Goal: Find specific page/section: Find specific page/section

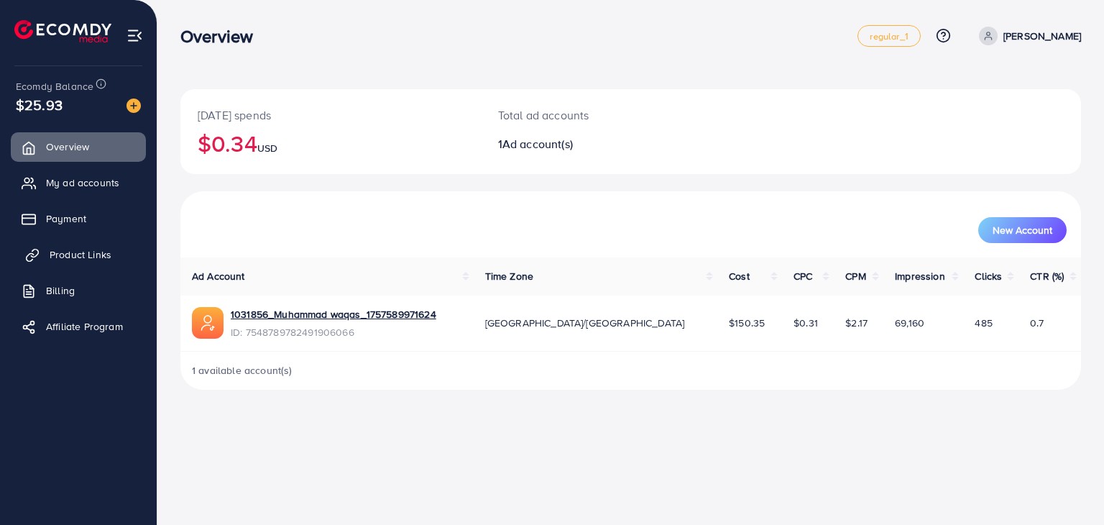
click at [104, 252] on span "Product Links" at bounding box center [81, 254] width 62 height 14
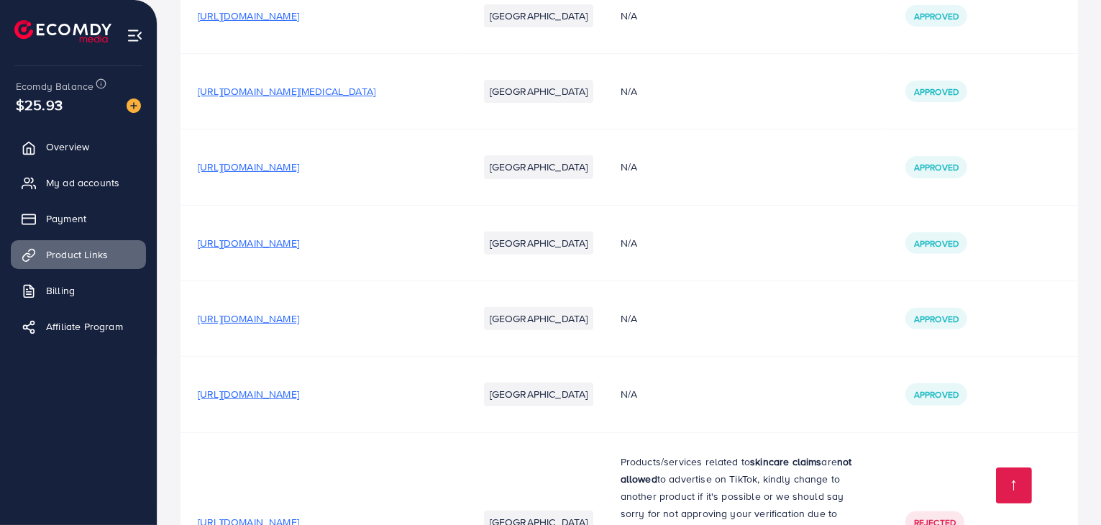
scroll to position [463, 0]
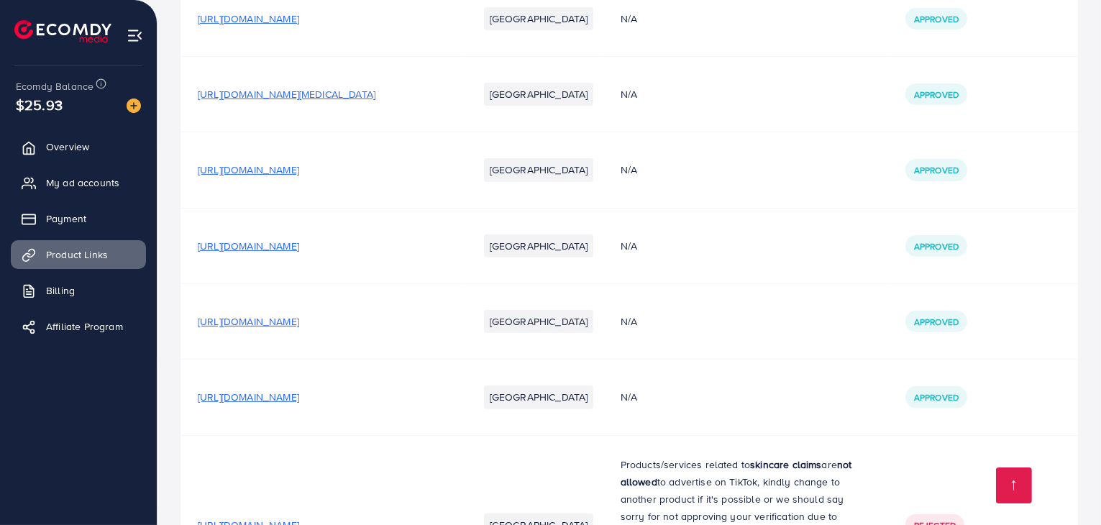
drag, startPoint x: 559, startPoint y: 333, endPoint x: 513, endPoint y: 331, distance: 46.0
click at [513, 263] on ul "[GEOGRAPHIC_DATA]" at bounding box center [538, 246] width 121 height 35
click at [566, 257] on li "[GEOGRAPHIC_DATA]" at bounding box center [539, 245] width 110 height 23
drag, startPoint x: 566, startPoint y: 336, endPoint x: 559, endPoint y: 321, distance: 17.4
click at [559, 257] on li "[GEOGRAPHIC_DATA]" at bounding box center [539, 245] width 110 height 23
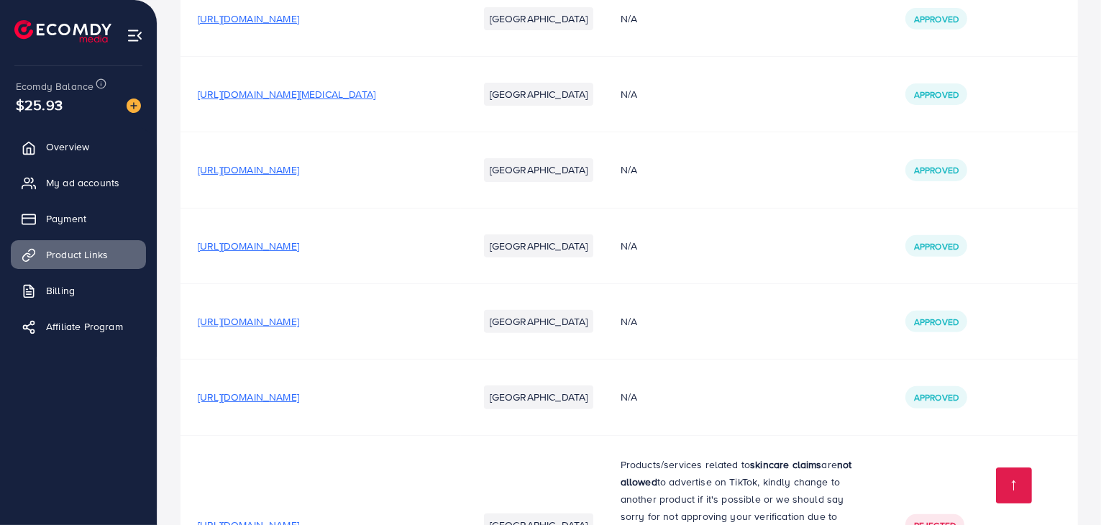
click at [559, 257] on li "[GEOGRAPHIC_DATA]" at bounding box center [539, 245] width 110 height 23
drag, startPoint x: 559, startPoint y: 321, endPoint x: 562, endPoint y: 329, distance: 8.7
click at [562, 257] on li "[GEOGRAPHIC_DATA]" at bounding box center [539, 245] width 110 height 23
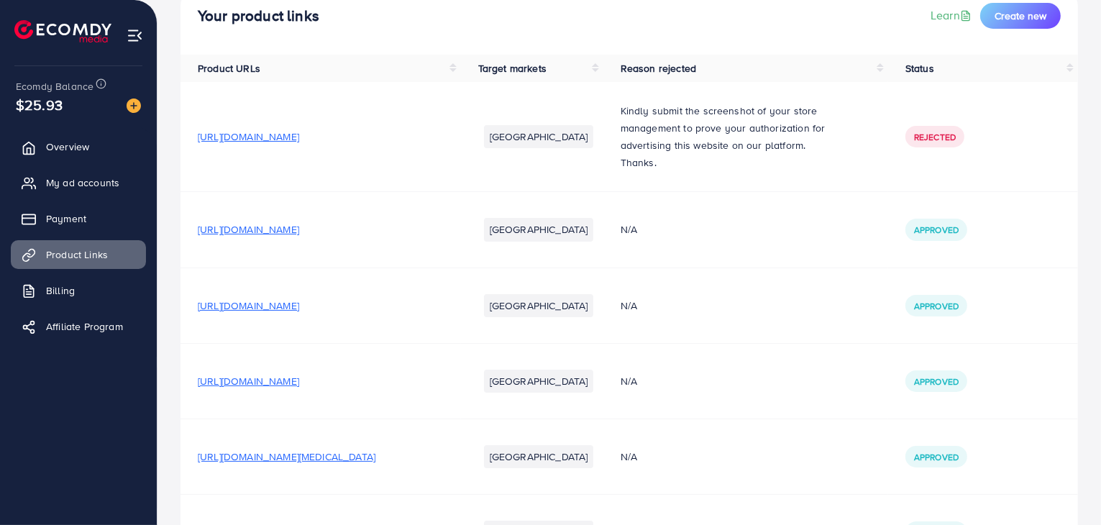
scroll to position [0, 0]
